Goal: Task Accomplishment & Management: Use online tool/utility

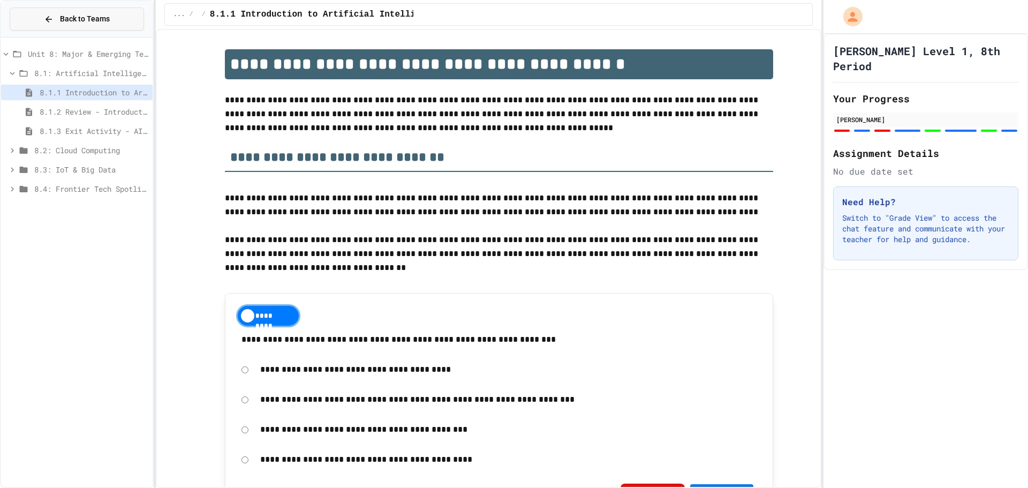
click at [37, 14] on button "Back to Teams" at bounding box center [77, 18] width 134 height 23
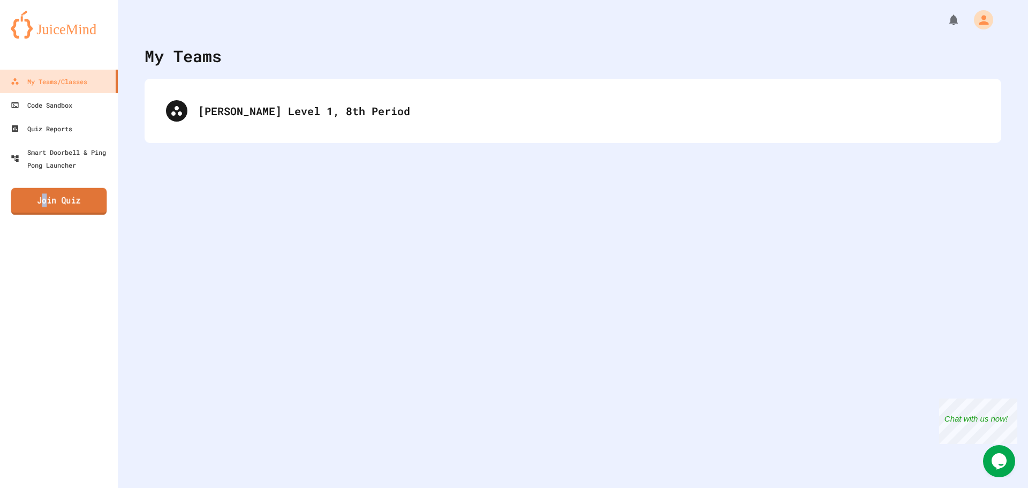
click at [44, 199] on link "Join Quiz" at bounding box center [59, 201] width 96 height 27
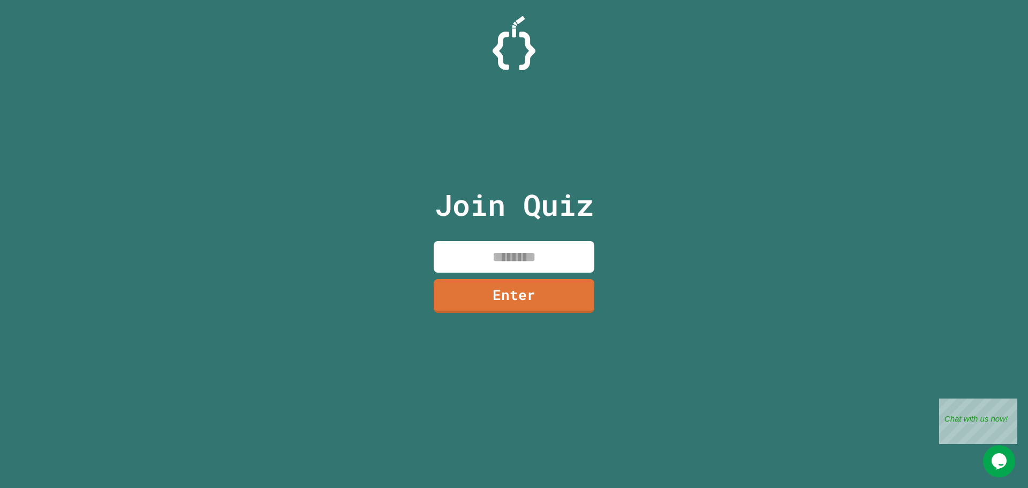
click at [589, 247] on input at bounding box center [514, 257] width 161 height 32
type input "********"
click at [523, 314] on div "Join Quiz ******** Enter" at bounding box center [514, 244] width 181 height 434
click at [520, 304] on link "Enter" at bounding box center [514, 294] width 165 height 35
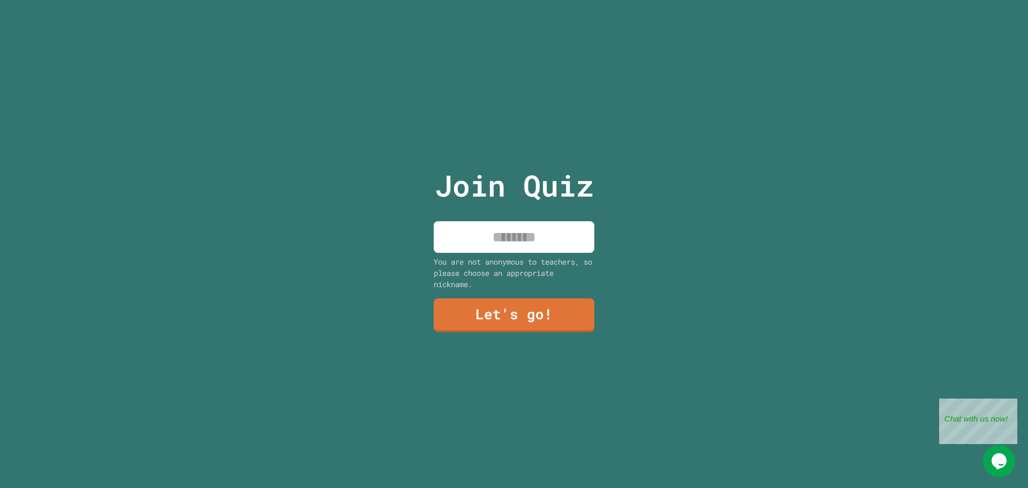
click at [503, 245] on input at bounding box center [514, 237] width 161 height 32
type input "*****"
click at [553, 320] on link "Let's go!" at bounding box center [514, 314] width 159 height 35
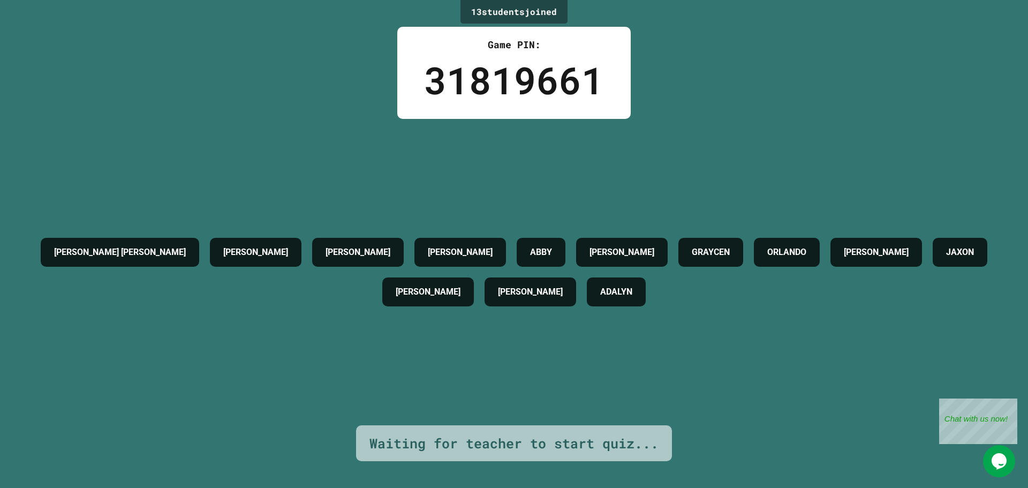
click at [423, 433] on div "Waiting for teacher to start quiz..." at bounding box center [514, 443] width 289 height 20
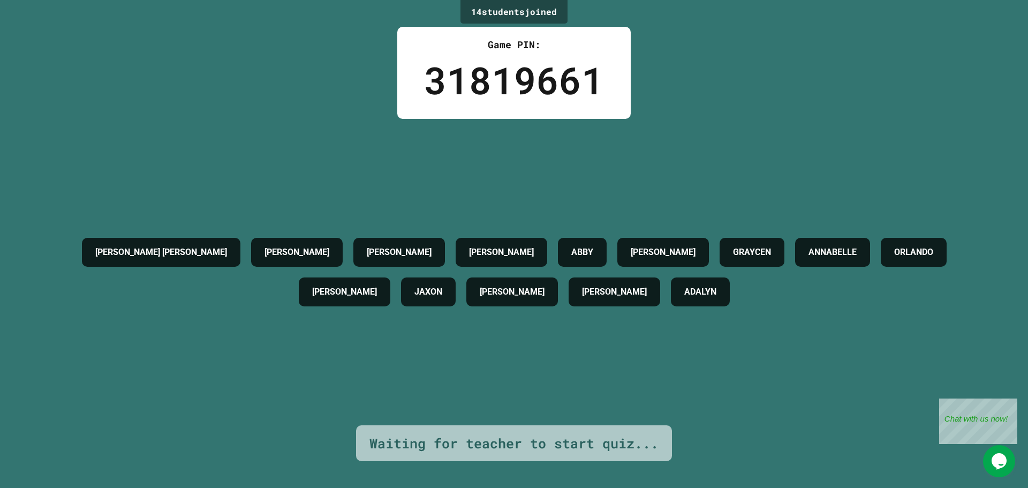
click at [471, 442] on div "Waiting for teacher to start quiz..." at bounding box center [514, 443] width 289 height 20
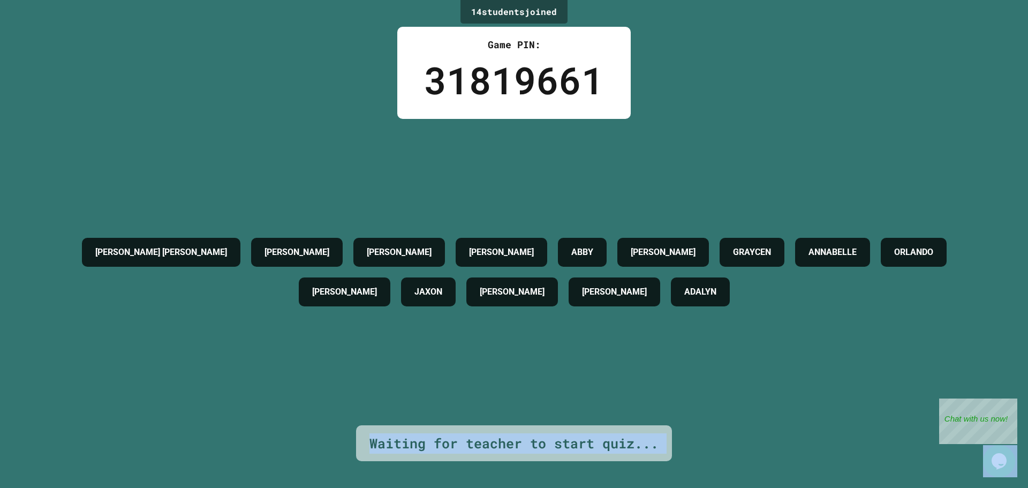
click at [471, 442] on div "Waiting for teacher to start quiz..." at bounding box center [514, 443] width 289 height 20
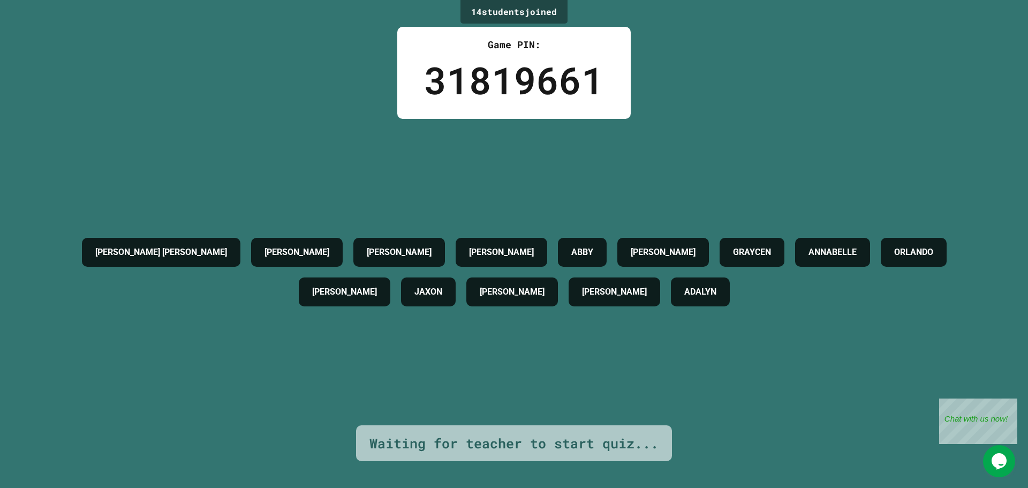
click at [363, 372] on div "[PERSON_NAME] [PERSON_NAME] [PERSON_NAME] [PERSON_NAME] [PERSON_NAME] [PERSON_N…" at bounding box center [514, 272] width 975 height 306
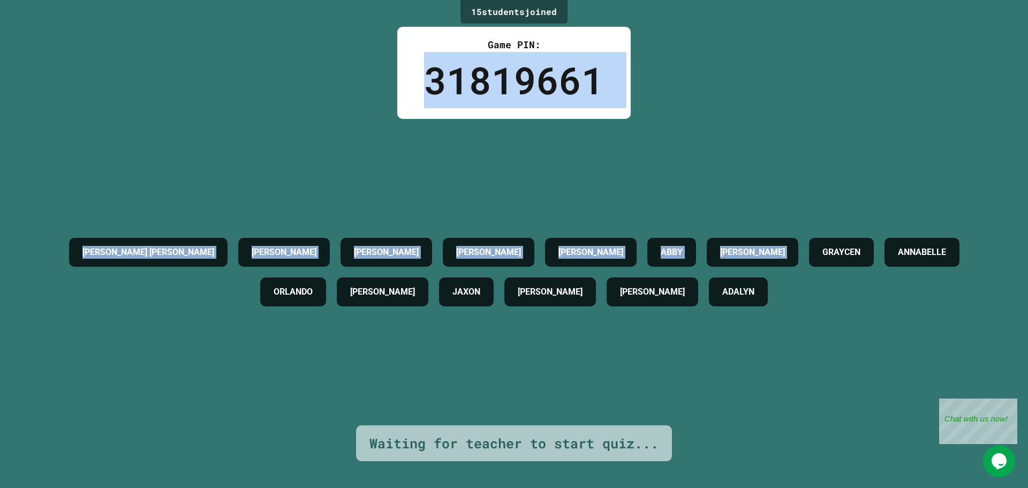
drag, startPoint x: 424, startPoint y: 74, endPoint x: 430, endPoint y: 103, distance: 29.5
click at [717, 58] on div "15 student s joined Game PIN: 31819661 [PERSON_NAME] [PERSON_NAME] [PERSON_NAME…" at bounding box center [514, 244] width 1028 height 488
click at [654, 87] on div "15 student s joined Game PIN: 31819661 [PERSON_NAME] [PERSON_NAME] [PERSON_NAME…" at bounding box center [514, 244] width 1028 height 488
click at [380, 91] on div "15 student s joined Game PIN: 31819661 [PERSON_NAME] [PERSON_NAME] [PERSON_NAME…" at bounding box center [514, 244] width 1028 height 488
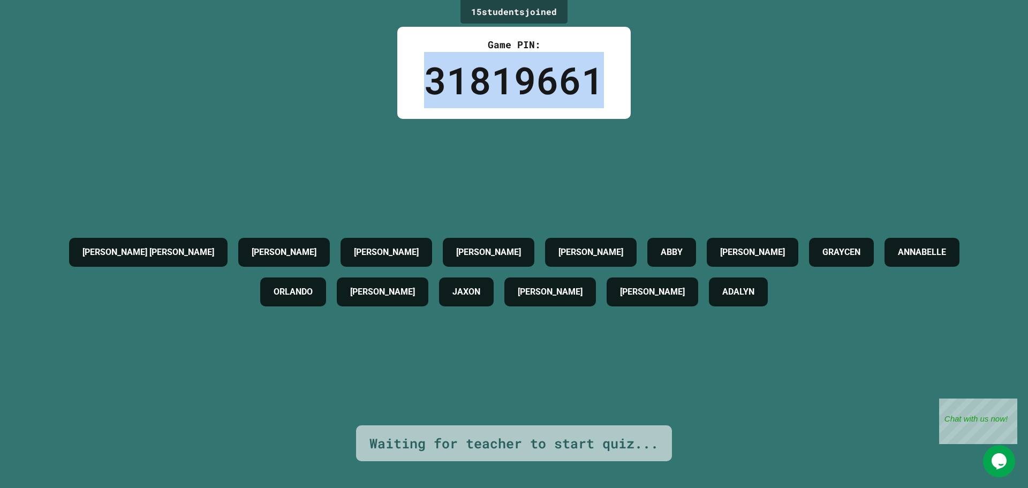
drag, startPoint x: 422, startPoint y: 76, endPoint x: 610, endPoint y: 66, distance: 187.7
click at [626, 66] on div "Game PIN: 31819661" at bounding box center [514, 73] width 234 height 92
click at [606, 67] on div "Game PIN: 31819661" at bounding box center [514, 73] width 234 height 92
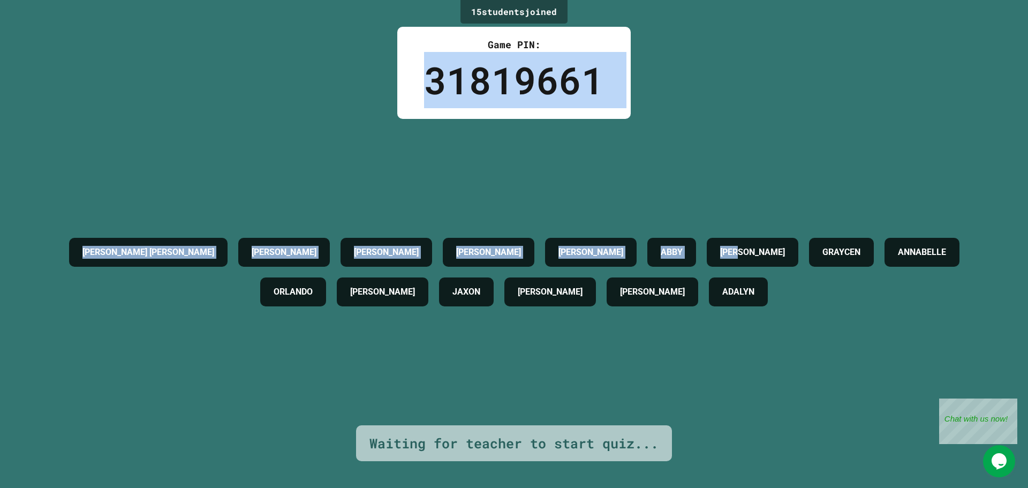
drag, startPoint x: 426, startPoint y: 81, endPoint x: 683, endPoint y: 74, distance: 257.2
click at [683, 74] on div "15 student s joined Game PIN: 31819661 [PERSON_NAME] [PERSON_NAME] [PERSON_NAME…" at bounding box center [514, 244] width 1028 height 488
click at [680, 82] on div "15 student s joined Game PIN: 31819661 [PERSON_NAME] [PERSON_NAME] [PERSON_NAME…" at bounding box center [514, 244] width 1028 height 488
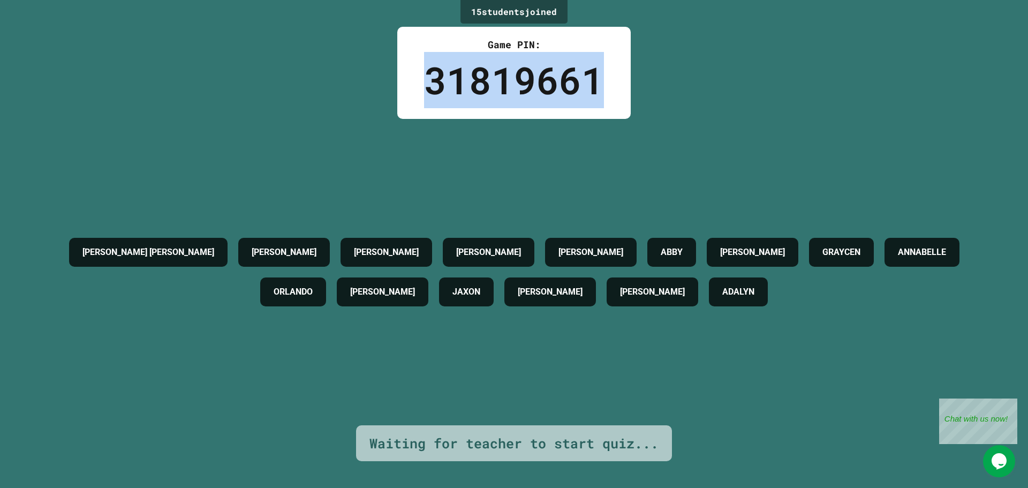
drag, startPoint x: 427, startPoint y: 86, endPoint x: 630, endPoint y: 89, distance: 203.0
click at [611, 89] on div "Game PIN: 31819661" at bounding box center [514, 73] width 234 height 92
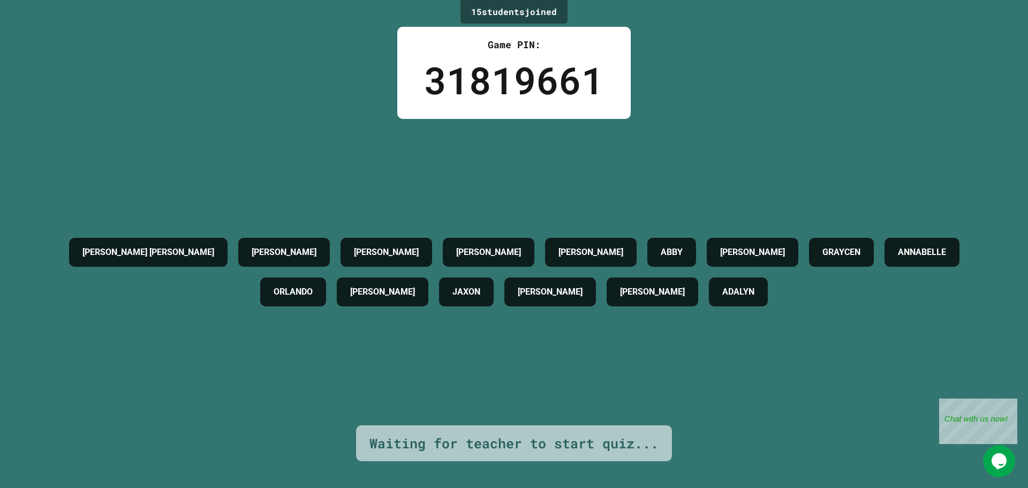
drag, startPoint x: 708, startPoint y: 76, endPoint x: 696, endPoint y: 79, distance: 12.6
click at [697, 78] on div "15 student s joined Game PIN: 31819661 [PERSON_NAME] [PERSON_NAME] [PERSON_NAME…" at bounding box center [514, 244] width 1028 height 488
click at [764, 192] on div "[PERSON_NAME] [PERSON_NAME] [PERSON_NAME] [PERSON_NAME] [PERSON_NAME] [PERSON_N…" at bounding box center [514, 272] width 975 height 306
drag, startPoint x: 605, startPoint y: 209, endPoint x: 424, endPoint y: 203, distance: 181.2
click at [497, 203] on div "[PERSON_NAME] [PERSON_NAME] [PERSON_NAME] [PERSON_NAME] [PERSON_NAME] [PERSON_N…" at bounding box center [514, 272] width 975 height 306
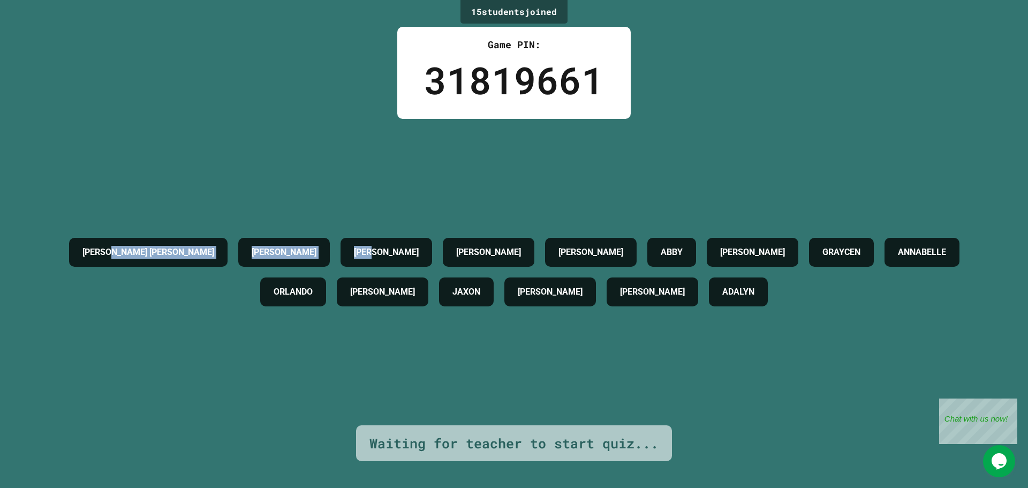
drag, startPoint x: 148, startPoint y: 176, endPoint x: 0, endPoint y: 157, distance: 149.0
click at [0, 157] on div "15 student s joined Game PIN: 31819661 [PERSON_NAME] [PERSON_NAME] [PERSON_NAME…" at bounding box center [514, 244] width 1028 height 488
click at [69, 238] on div "[PERSON_NAME] [PERSON_NAME]" at bounding box center [148, 252] width 159 height 29
click at [69, 239] on div "[PERSON_NAME] [PERSON_NAME]" at bounding box center [148, 252] width 159 height 29
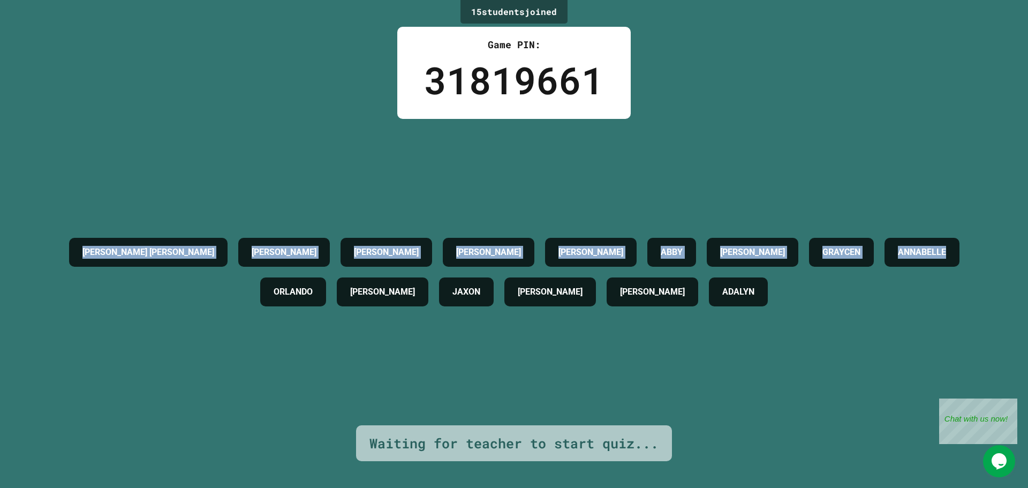
drag, startPoint x: 66, startPoint y: 239, endPoint x: 866, endPoint y: 302, distance: 802.2
click at [861, 308] on div "[PERSON_NAME] [PERSON_NAME] [PERSON_NAME] [PERSON_NAME] [PERSON_NAME] [PERSON_N…" at bounding box center [514, 271] width 975 height 79
click at [141, 257] on div "[PERSON_NAME] [PERSON_NAME]" at bounding box center [148, 252] width 159 height 29
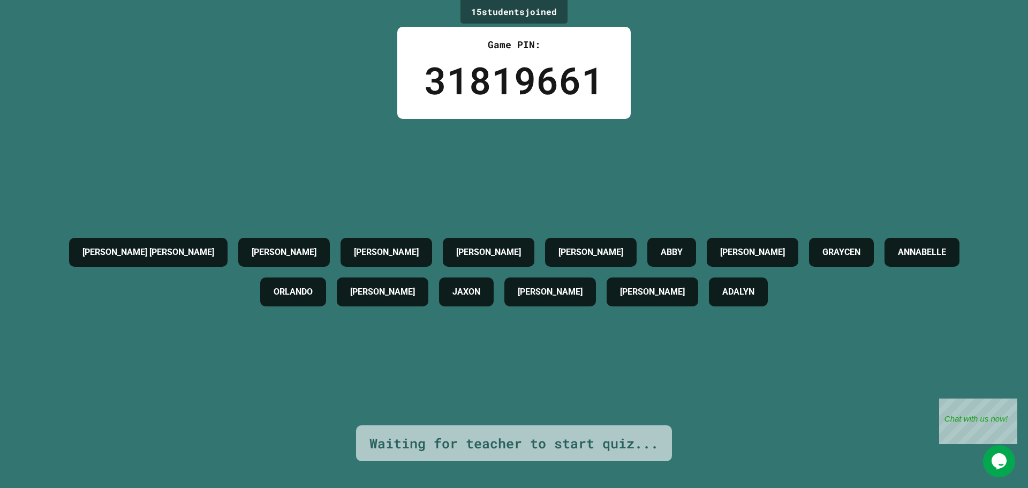
drag, startPoint x: 138, startPoint y: 249, endPoint x: 136, endPoint y: 244, distance: 5.6
click at [138, 249] on h4 "[PERSON_NAME] [PERSON_NAME]" at bounding box center [148, 252] width 132 height 13
click at [136, 246] on h4 "[PERSON_NAME] [PERSON_NAME]" at bounding box center [148, 252] width 132 height 13
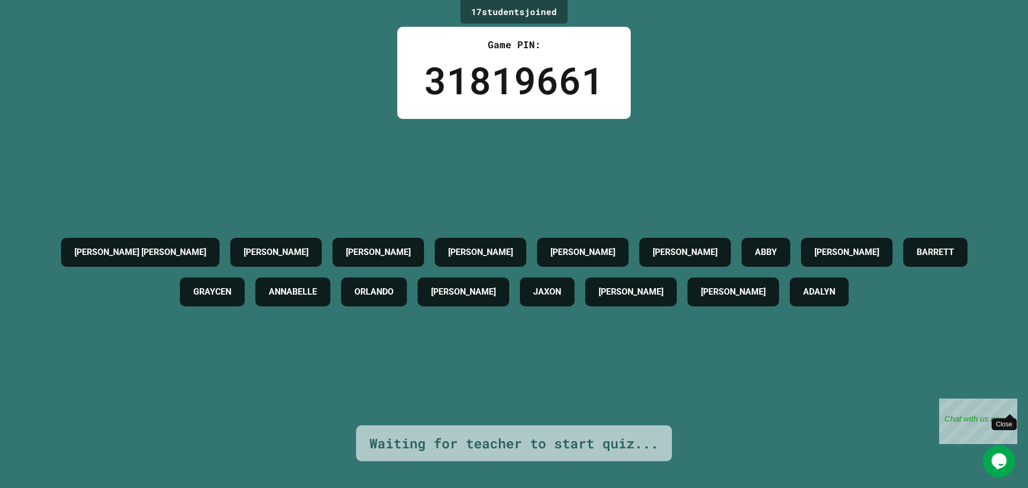
click at [1011, 408] on div "Close" at bounding box center [1009, 405] width 13 height 13
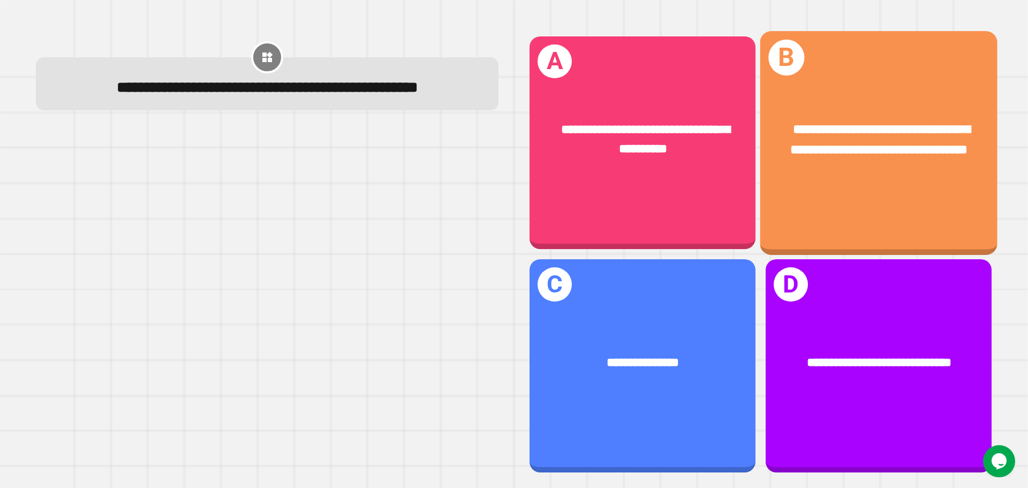
click at [932, 123] on span "**********" at bounding box center [880, 139] width 179 height 33
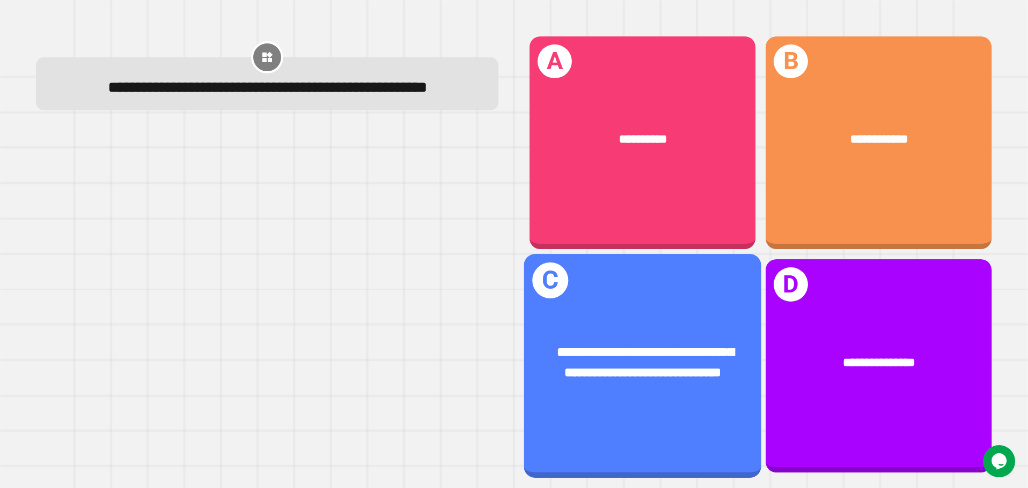
click at [670, 317] on div "**********" at bounding box center [642, 363] width 237 height 92
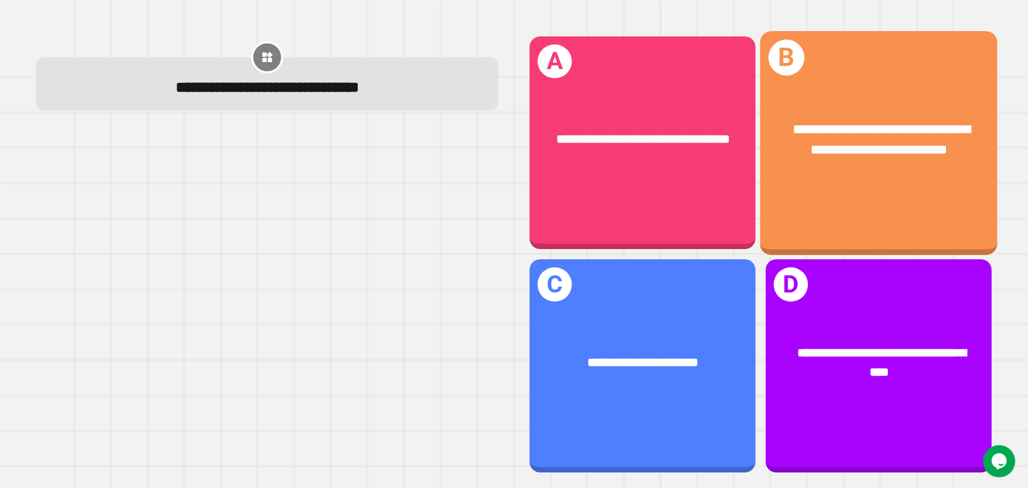
click at [856, 152] on span "**********" at bounding box center [881, 139] width 177 height 33
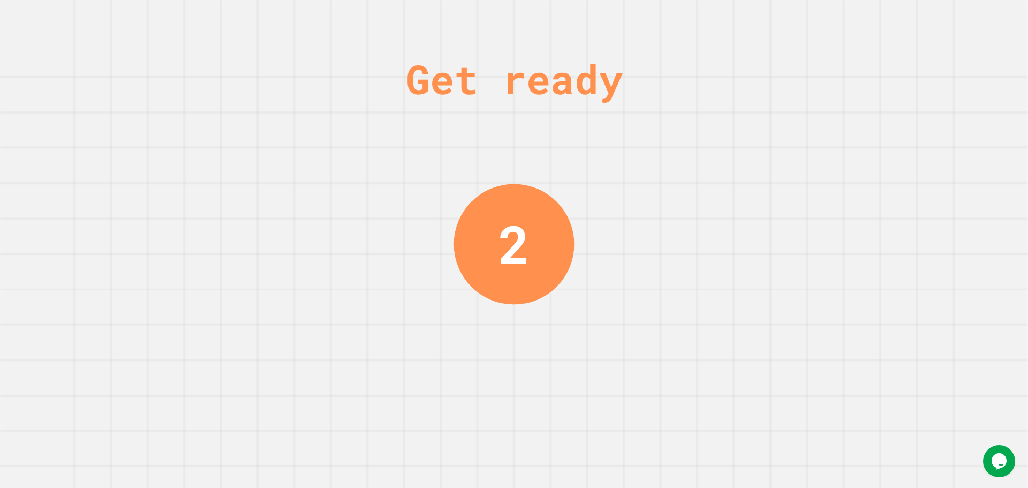
click at [394, 234] on div "Get ready 2" at bounding box center [514, 244] width 1028 height 488
click at [394, 232] on div "Get ready 2" at bounding box center [514, 244] width 1028 height 488
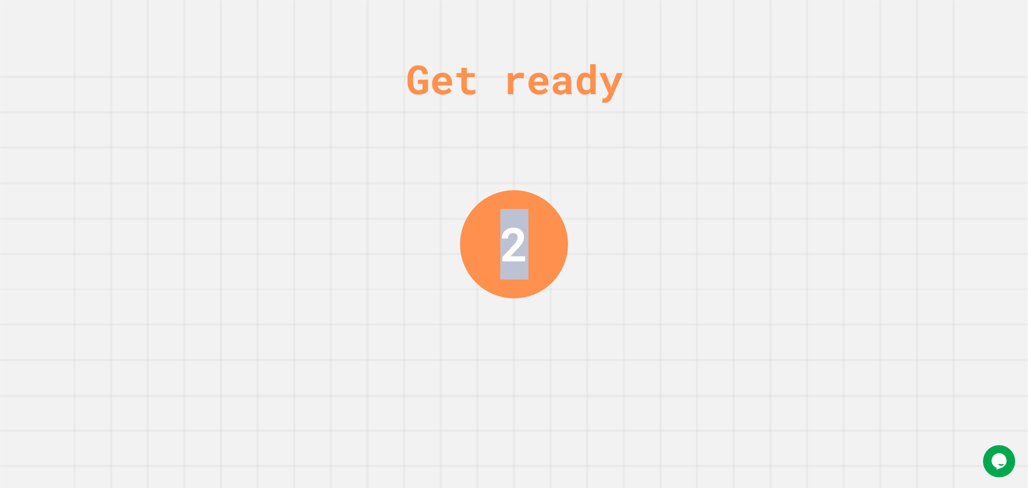
drag, startPoint x: 394, startPoint y: 232, endPoint x: 393, endPoint y: 251, distance: 18.8
click at [393, 250] on div "Get ready 2" at bounding box center [514, 244] width 1028 height 488
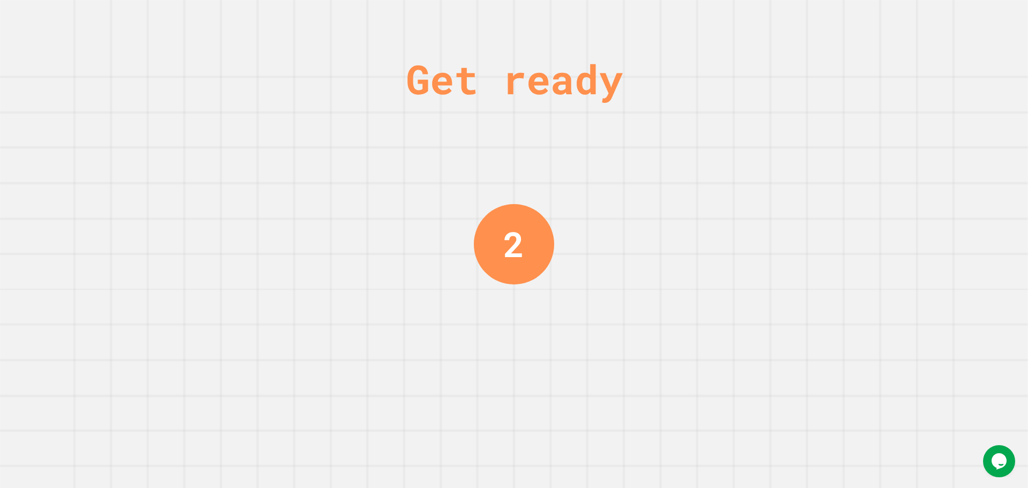
click at [394, 251] on div "Get ready 2" at bounding box center [514, 244] width 1028 height 488
click at [394, 246] on div "Get ready 1" at bounding box center [514, 244] width 1028 height 488
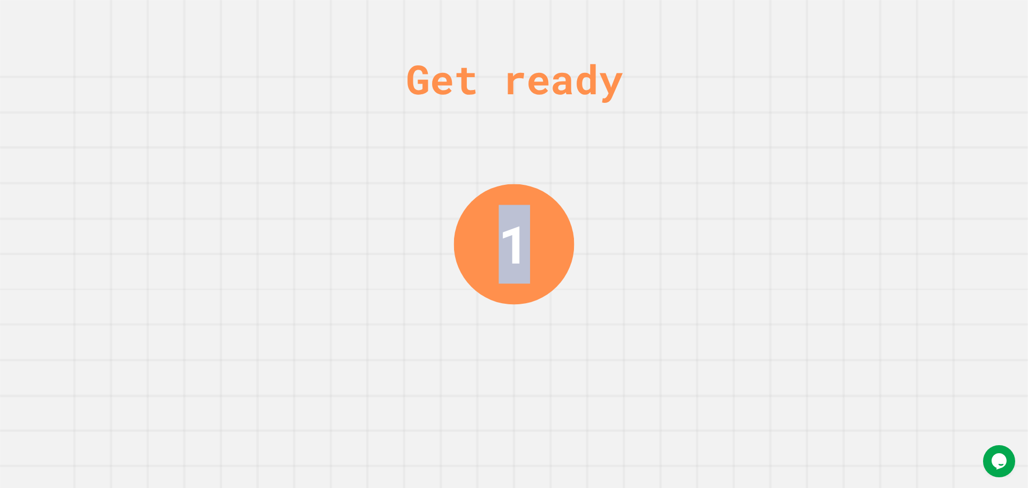
drag, startPoint x: 394, startPoint y: 246, endPoint x: 394, endPoint y: 252, distance: 6.4
click at [394, 252] on div "Get ready 1" at bounding box center [514, 244] width 1028 height 488
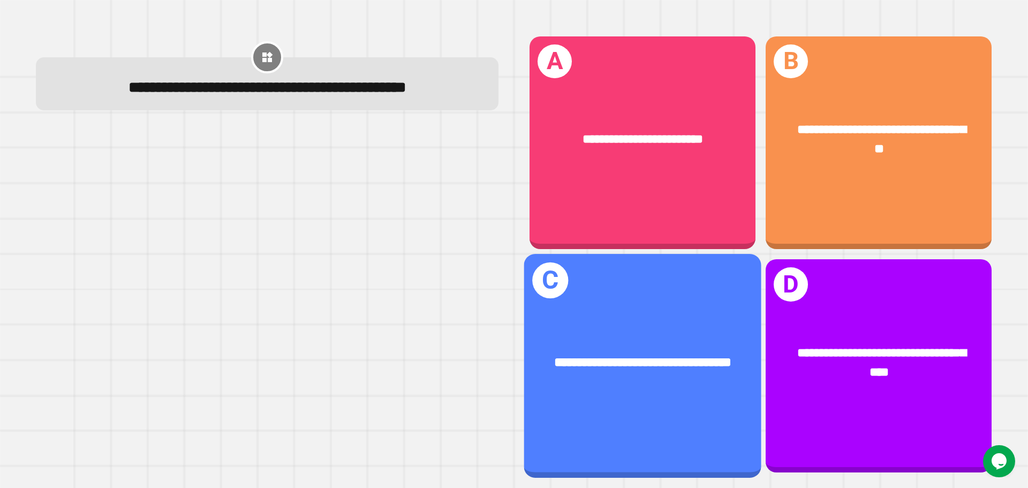
click at [614, 287] on div "**********" at bounding box center [642, 365] width 237 height 223
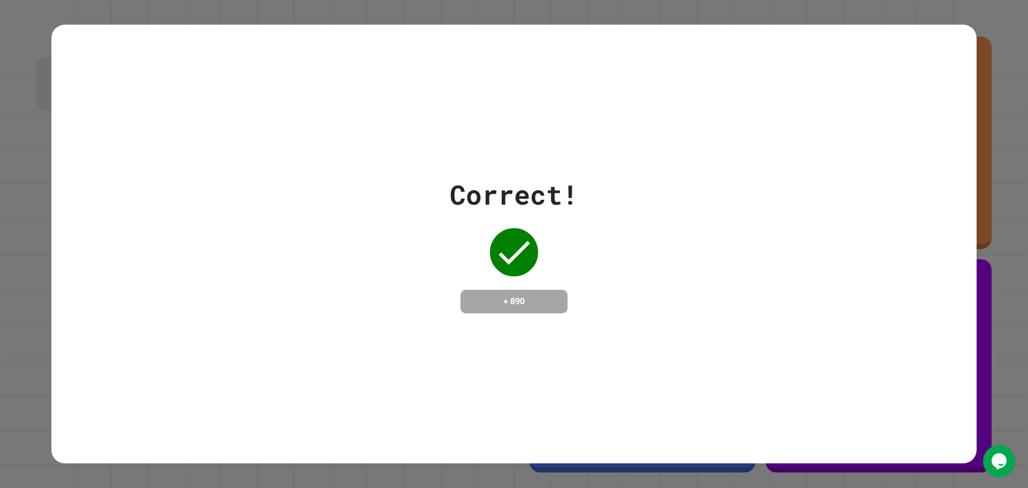
click at [503, 296] on h4 "+ 890" at bounding box center [514, 301] width 86 height 13
drag, startPoint x: 533, startPoint y: 290, endPoint x: 201, endPoint y: 365, distance: 340.5
click at [196, 344] on div "Correct! + 890" at bounding box center [514, 244] width 926 height 439
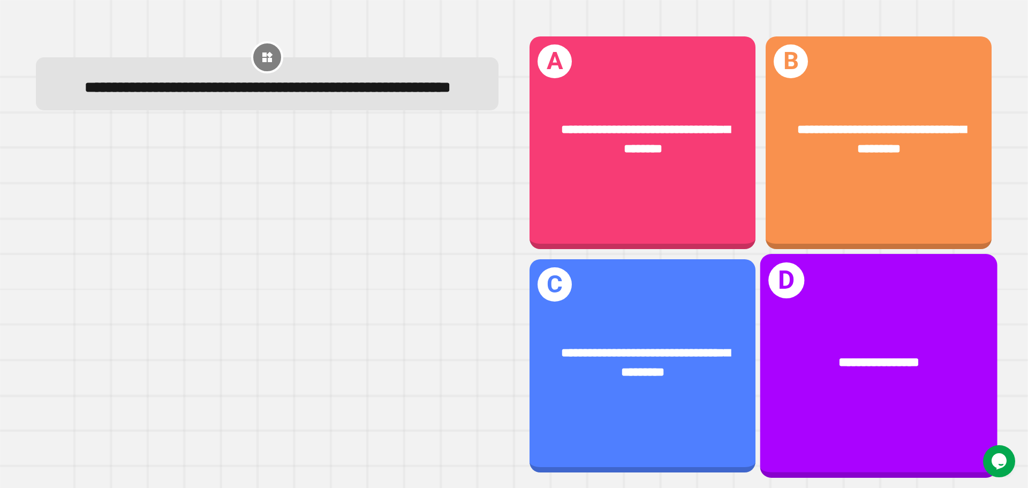
click at [936, 425] on div "**********" at bounding box center [879, 365] width 237 height 223
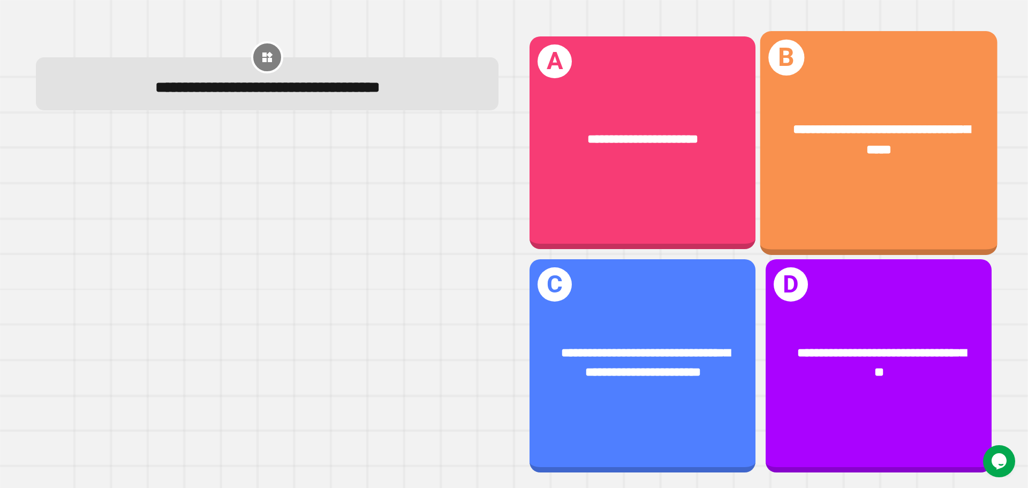
click at [838, 136] on div "**********" at bounding box center [879, 140] width 185 height 40
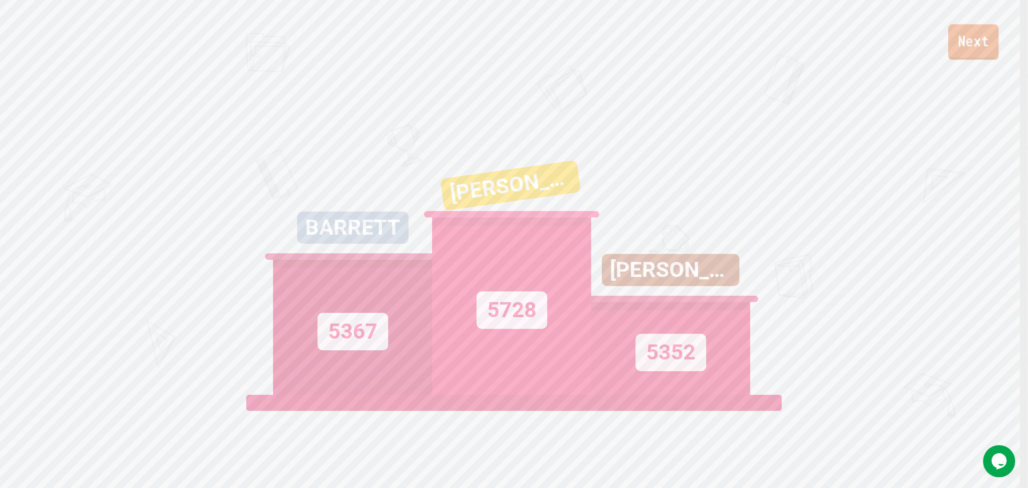
click at [979, 47] on link "Next" at bounding box center [974, 41] width 50 height 35
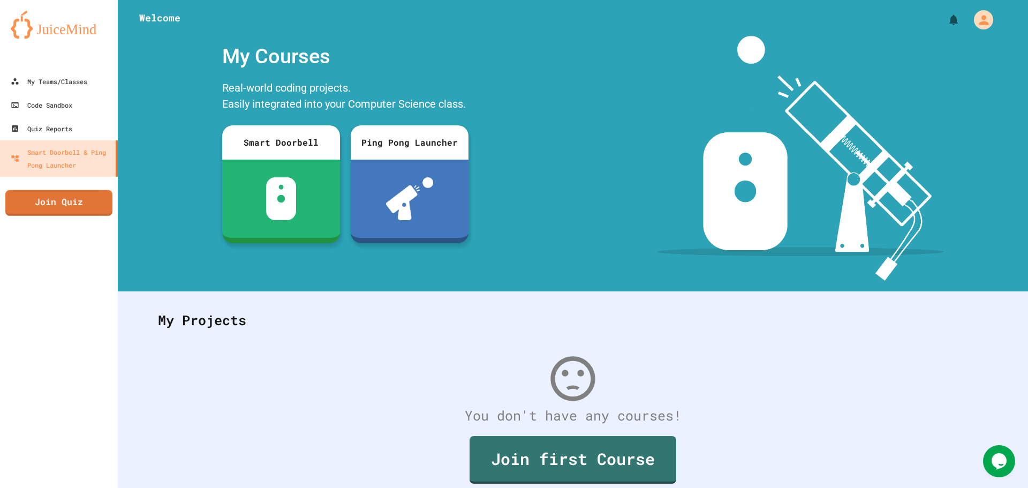
click at [36, 192] on link "Join Quiz" at bounding box center [58, 203] width 107 height 26
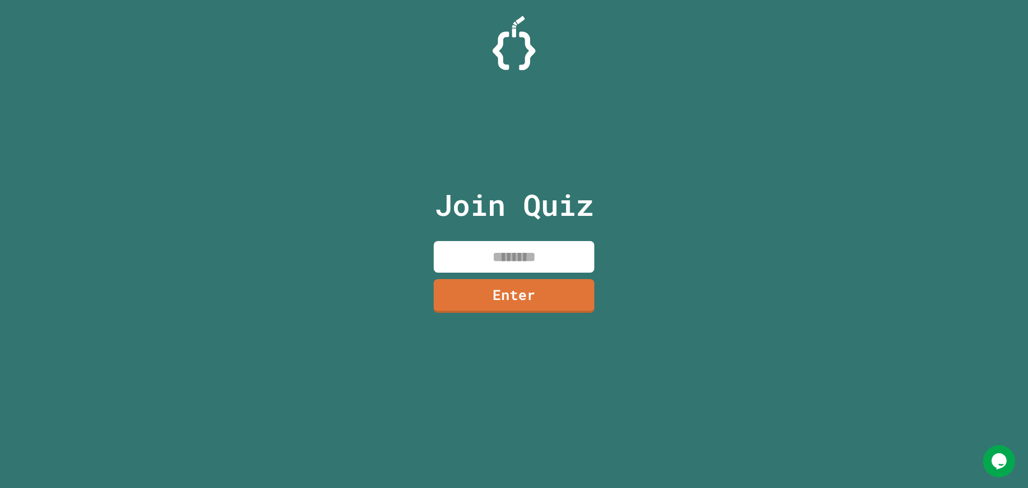
click at [517, 253] on input at bounding box center [514, 257] width 161 height 32
click at [521, 256] on input at bounding box center [514, 257] width 161 height 32
type input "********"
click at [567, 283] on link "Enter" at bounding box center [514, 294] width 163 height 35
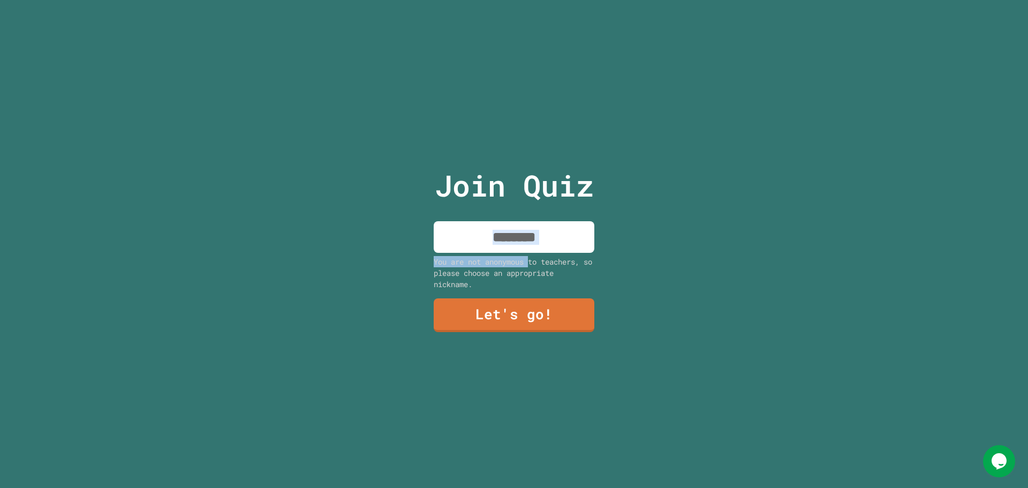
click at [528, 249] on div "Join Quiz You are not anonymous to teachers, so please choose an appropriate ni…" at bounding box center [514, 244] width 181 height 488
click at [527, 247] on input at bounding box center [514, 237] width 161 height 32
type input "*****"
drag, startPoint x: 491, startPoint y: 286, endPoint x: 495, endPoint y: 296, distance: 11.3
click at [495, 296] on div "Join Quiz ***** You are not anonymous to teachers, so please choose an appropri…" at bounding box center [514, 244] width 181 height 488
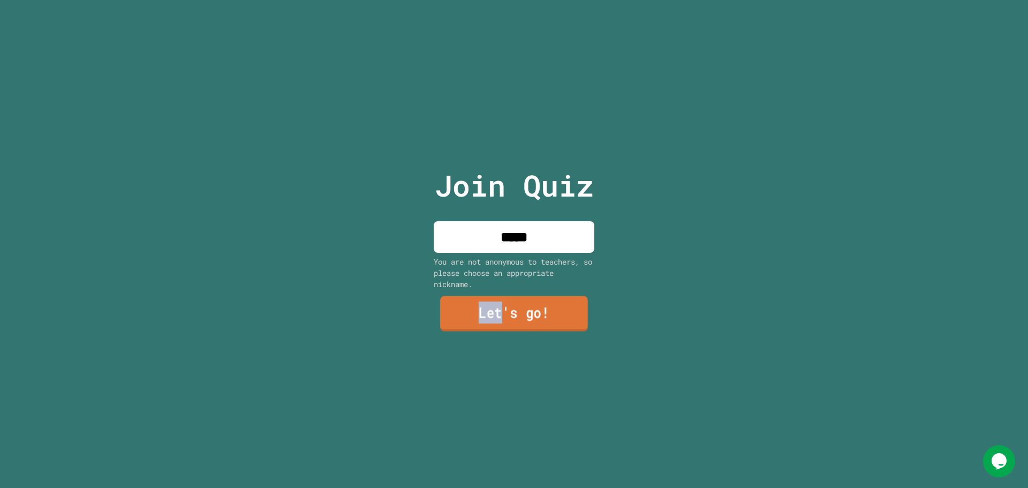
click at [495, 298] on link "Let's go!" at bounding box center [514, 313] width 148 height 35
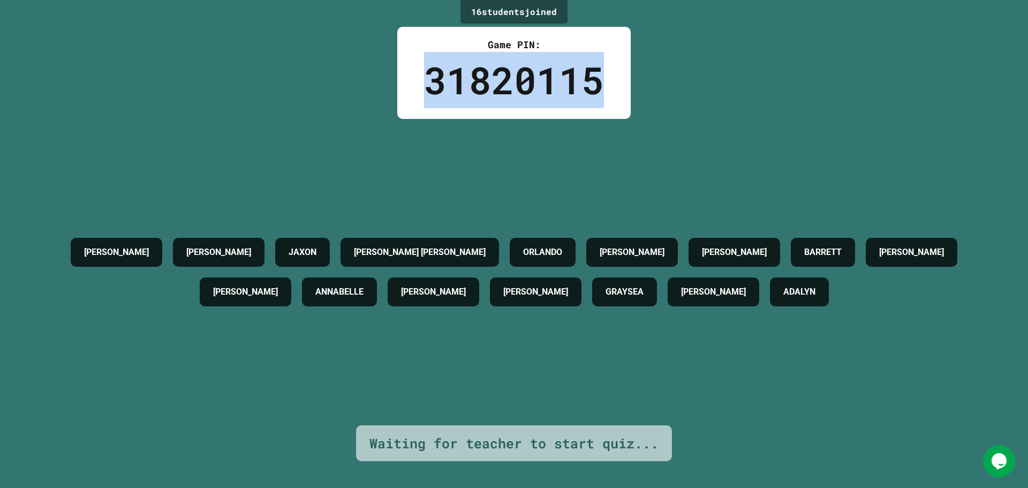
drag, startPoint x: 413, startPoint y: 73, endPoint x: 610, endPoint y: 84, distance: 196.9
click at [610, 84] on div "Game PIN: 31820115" at bounding box center [514, 73] width 234 height 92
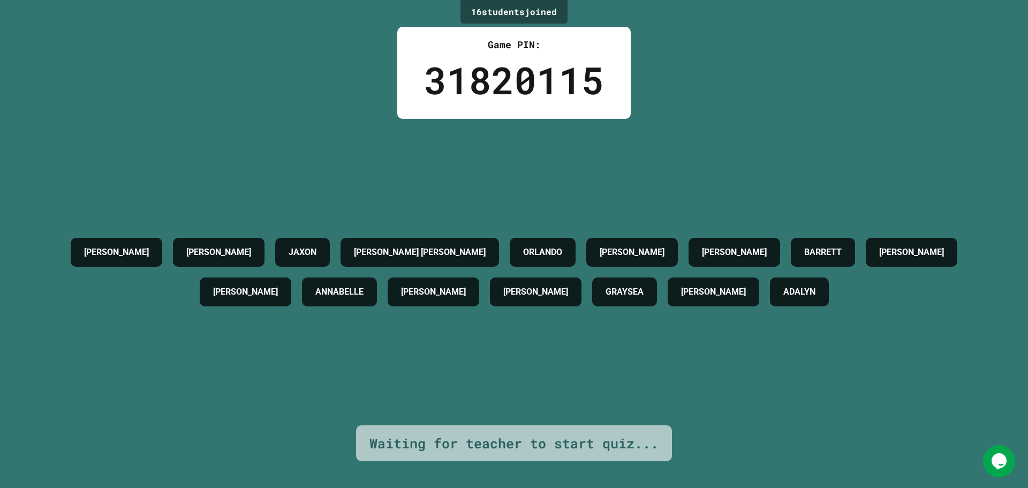
click at [593, 136] on div "[PERSON_NAME] [PERSON_NAME] [PERSON_NAME] [PERSON_NAME] [PERSON_NAME] [PERSON_N…" at bounding box center [514, 272] width 975 height 306
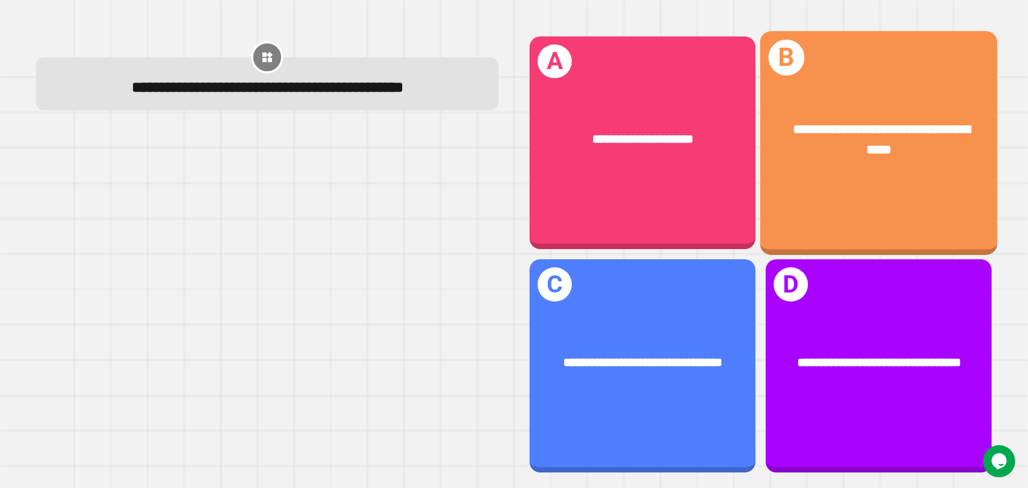
click at [961, 68] on div "**********" at bounding box center [879, 142] width 237 height 223
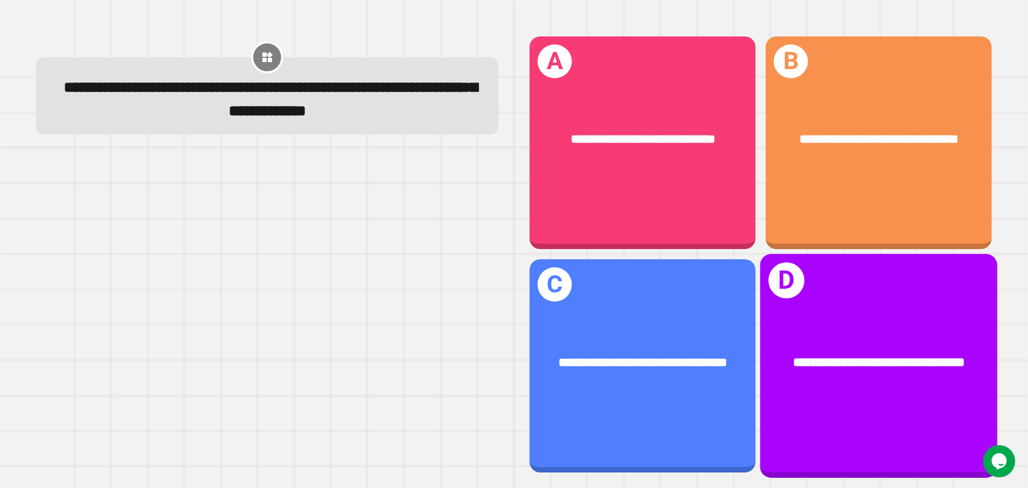
click at [897, 281] on div "**********" at bounding box center [879, 365] width 237 height 223
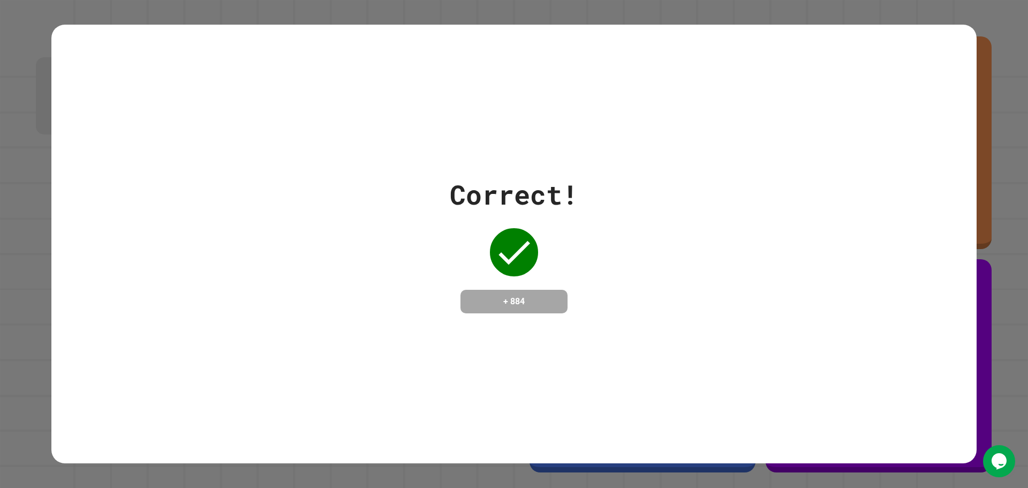
click at [501, 262] on icon at bounding box center [514, 252] width 43 height 43
click at [507, 271] on div "Correct! + 884" at bounding box center [514, 244] width 129 height 139
click at [503, 307] on h4 "+ 884" at bounding box center [514, 301] width 86 height 13
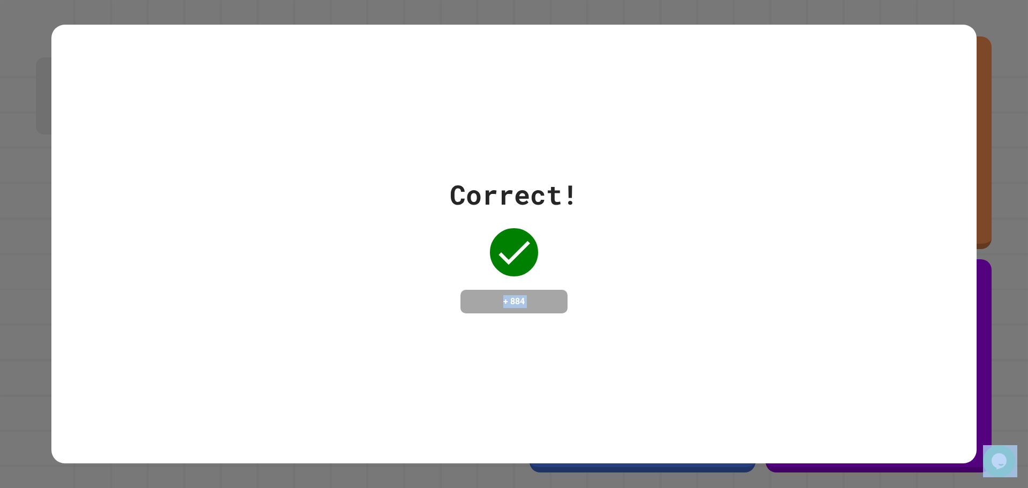
click at [503, 307] on h4 "+ 884" at bounding box center [514, 301] width 86 height 13
click at [502, 305] on h4 "+ 884" at bounding box center [514, 301] width 86 height 13
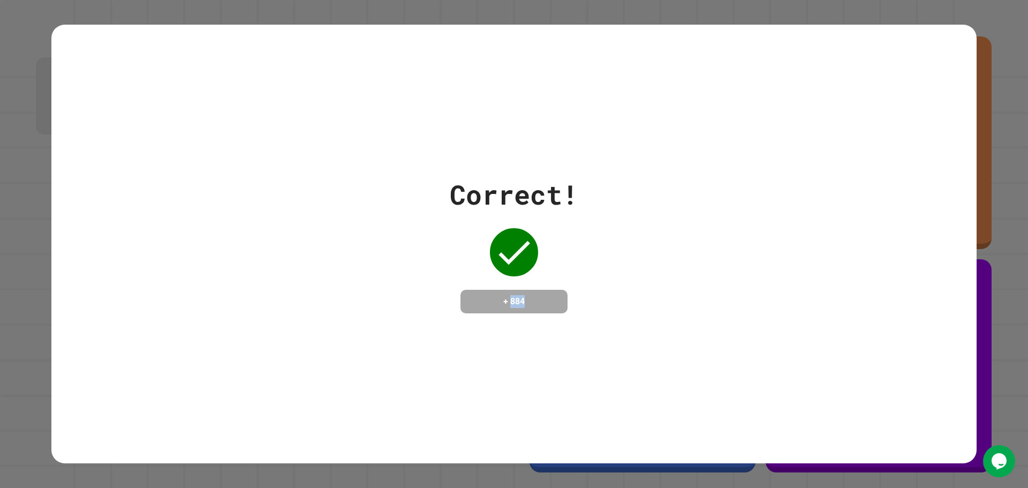
click at [502, 305] on h4 "+ 884" at bounding box center [514, 301] width 86 height 13
drag, startPoint x: 864, startPoint y: 282, endPoint x: 750, endPoint y: 274, distance: 114.4
click at [812, 287] on div "Correct! + 884" at bounding box center [514, 244] width 926 height 139
drag, startPoint x: 205, startPoint y: 237, endPoint x: 186, endPoint y: 250, distance: 23.0
click at [186, 250] on div "Correct! + 884" at bounding box center [514, 244] width 926 height 139
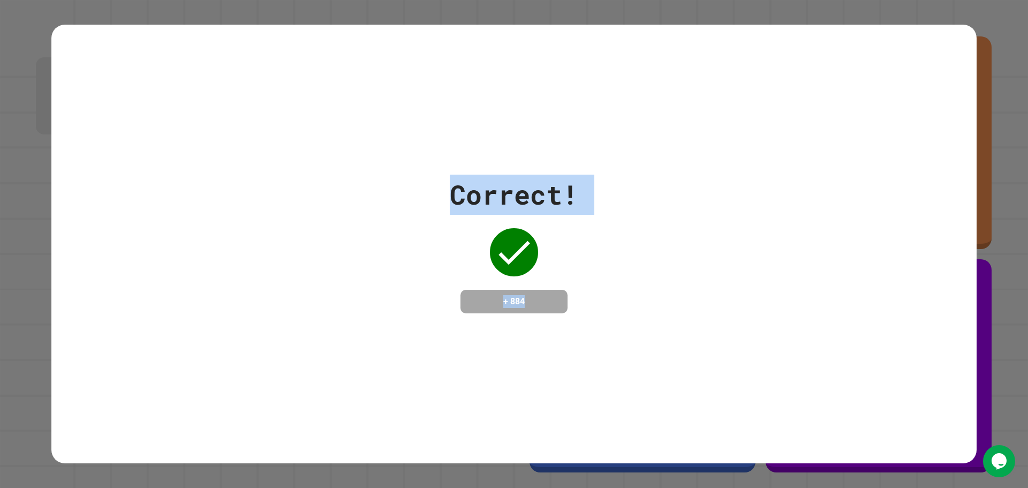
click at [739, 279] on div "Correct! + 884" at bounding box center [514, 244] width 926 height 139
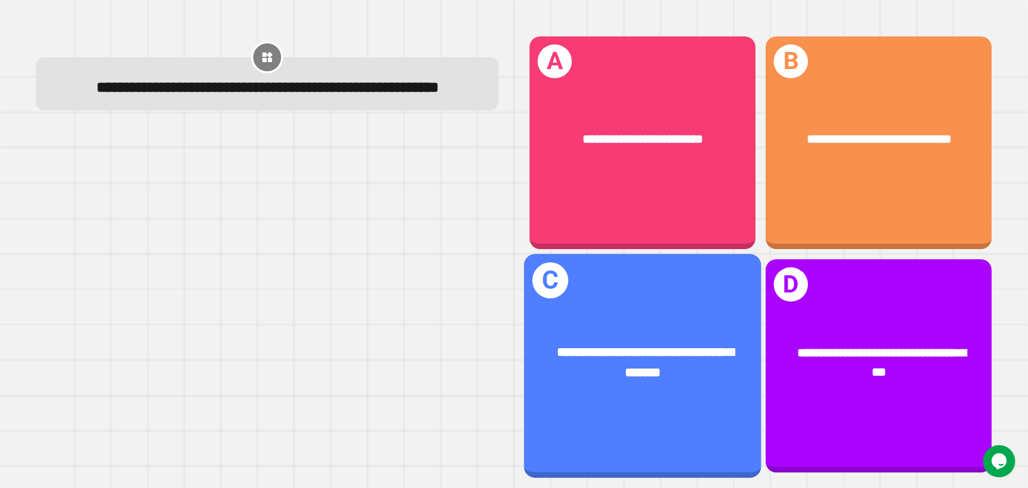
click at [613, 370] on div "**********" at bounding box center [643, 363] width 185 height 40
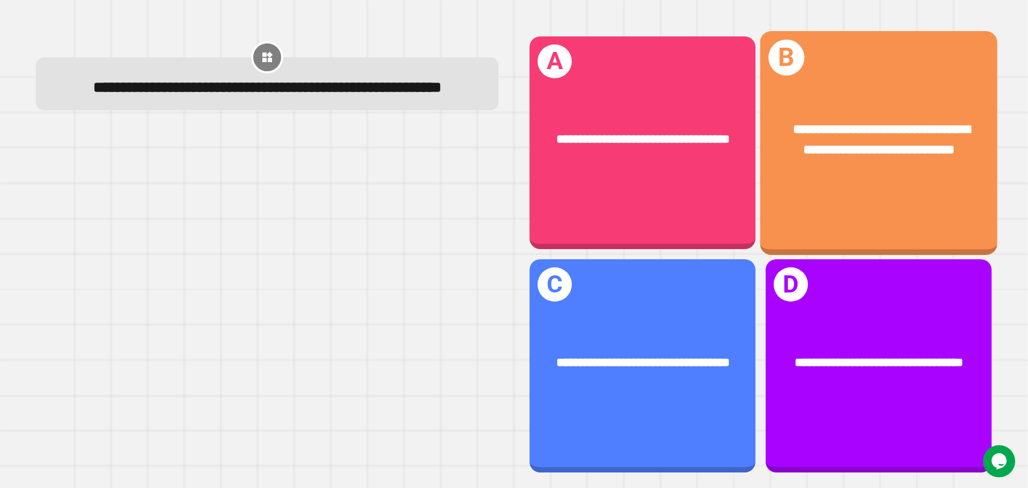
click at [864, 171] on div "**********" at bounding box center [879, 140] width 237 height 92
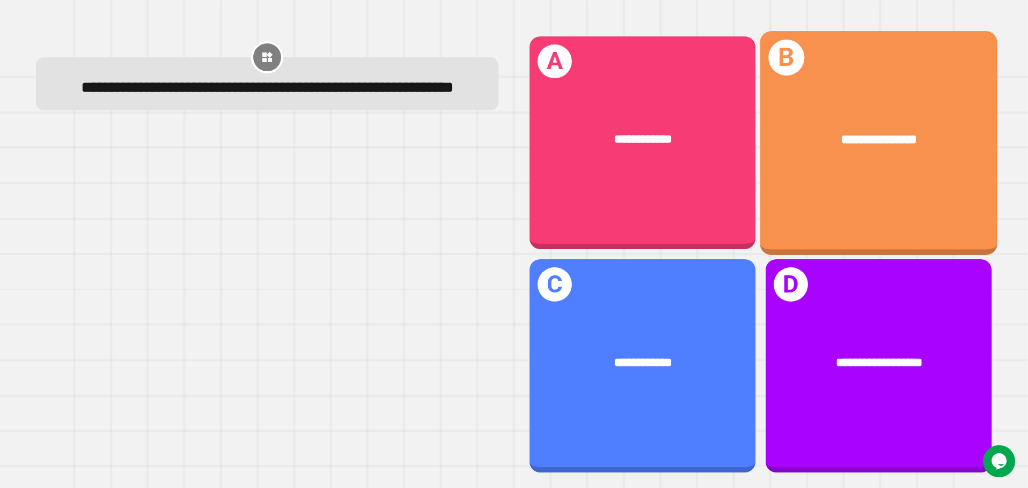
click at [949, 132] on div "**********" at bounding box center [879, 140] width 185 height 20
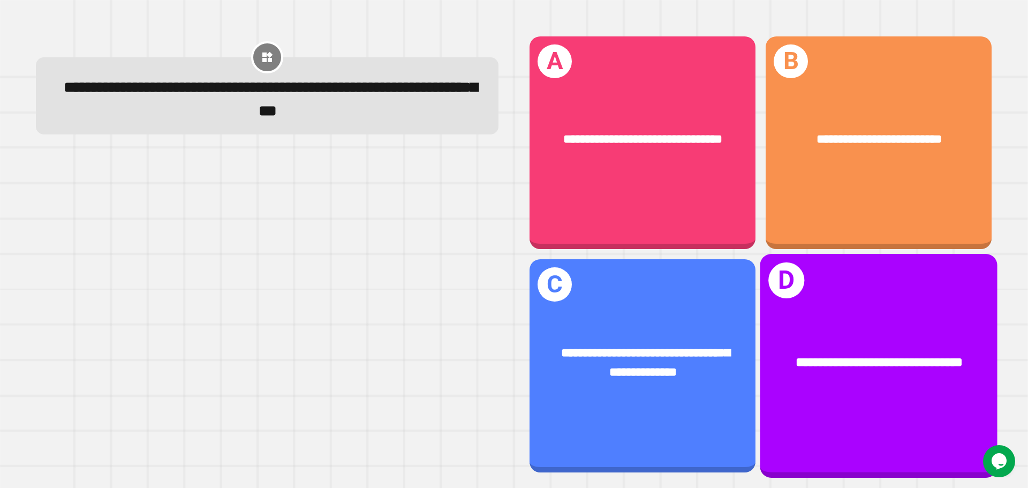
click at [795, 399] on div "**********" at bounding box center [879, 365] width 237 height 223
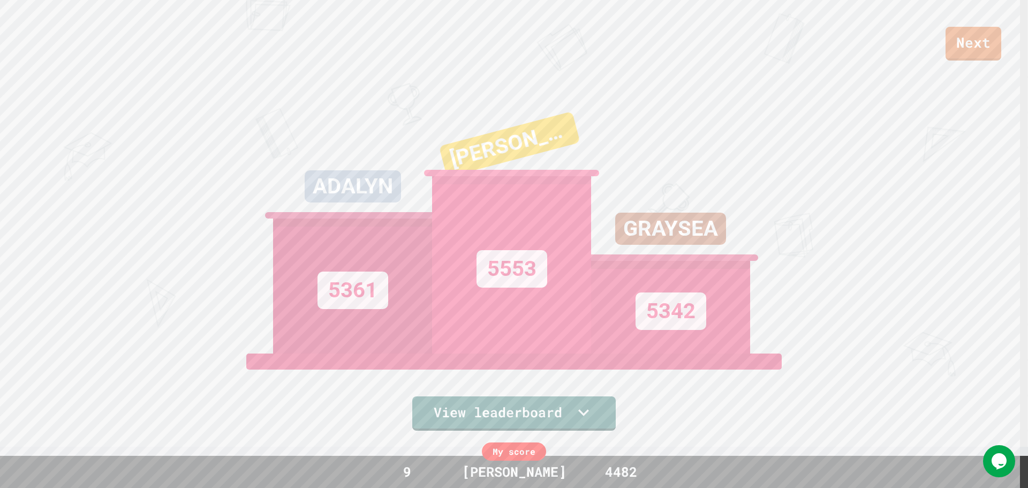
scroll to position [54, 0]
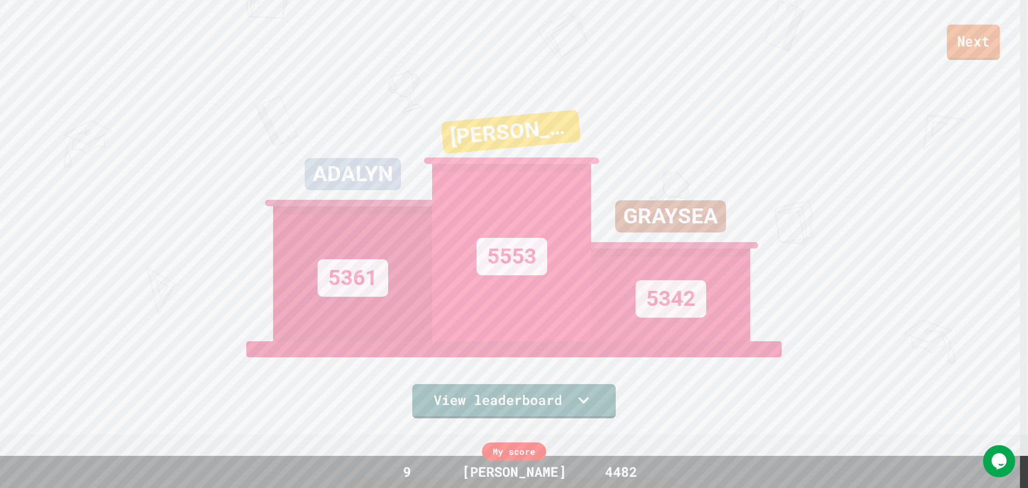
click at [984, 47] on link "Next" at bounding box center [974, 42] width 53 height 35
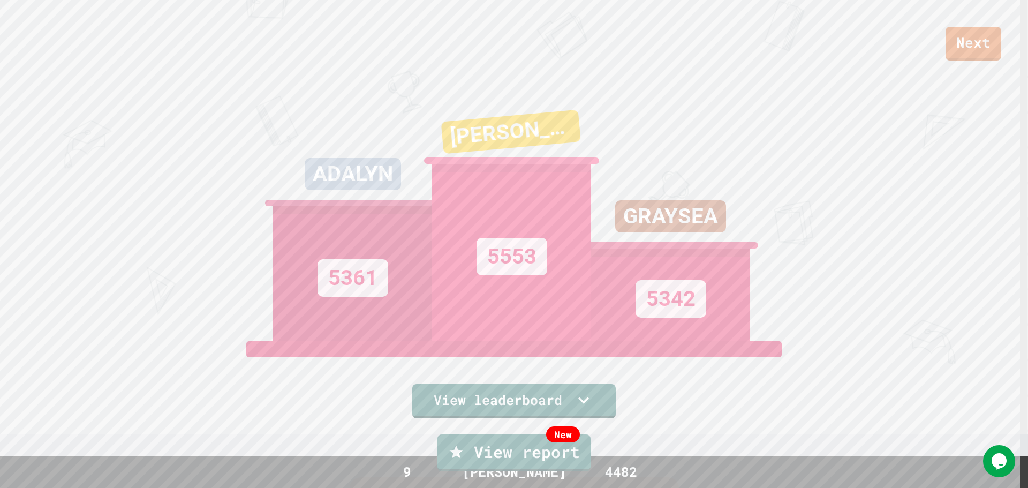
drag, startPoint x: 955, startPoint y: 46, endPoint x: 958, endPoint y: 16, distance: 29.6
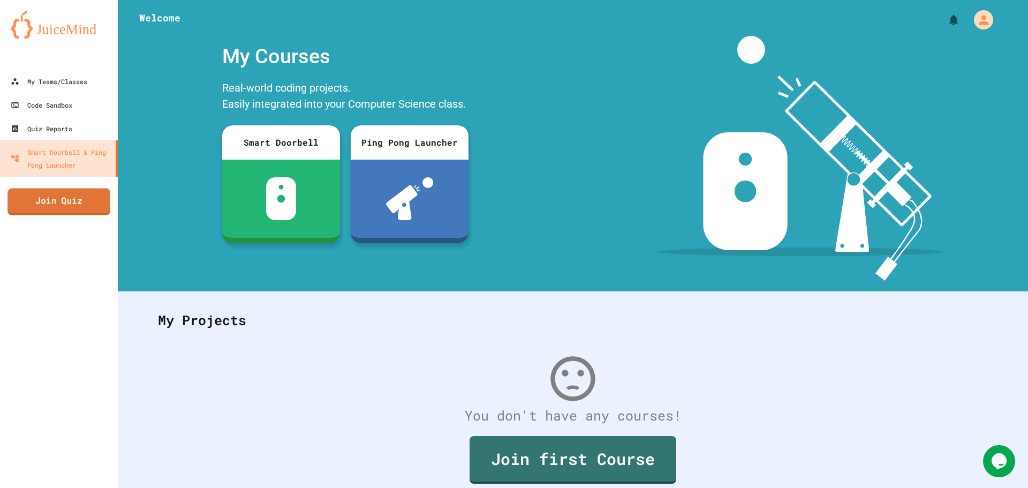
click at [12, 200] on link "Join Quiz" at bounding box center [58, 202] width 103 height 27
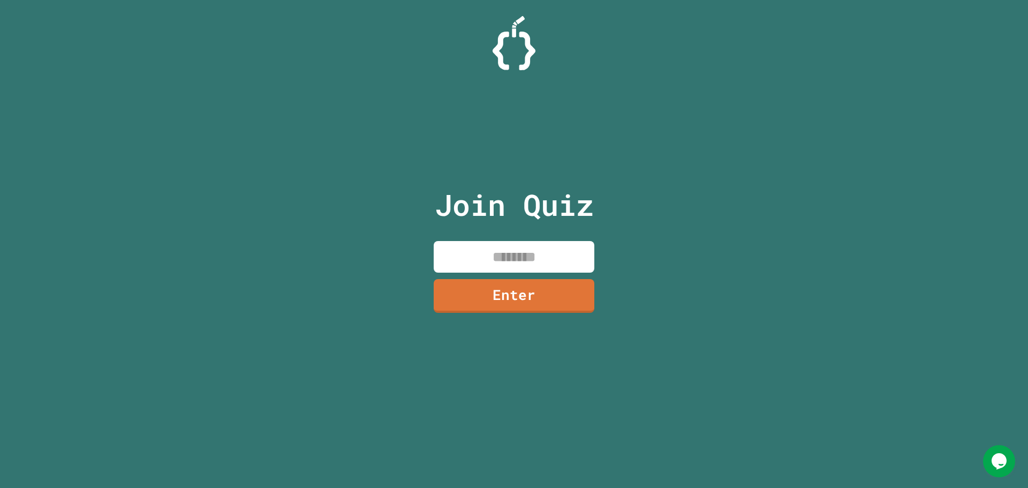
drag, startPoint x: 0, startPoint y: 123, endPoint x: 25, endPoint y: 11, distance: 114.2
click at [25, 11] on div "Join Quiz Enter" at bounding box center [514, 244] width 1028 height 488
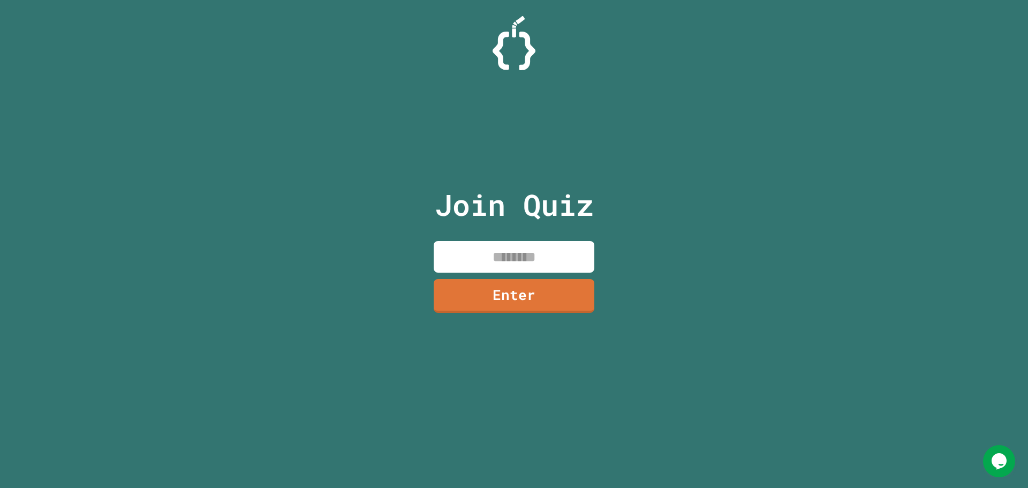
click at [25, 11] on div "Join Quiz Enter" at bounding box center [514, 244] width 1028 height 488
click at [26, 13] on div "Join Quiz Enter" at bounding box center [514, 244] width 1028 height 488
